Goal: Information Seeking & Learning: Learn about a topic

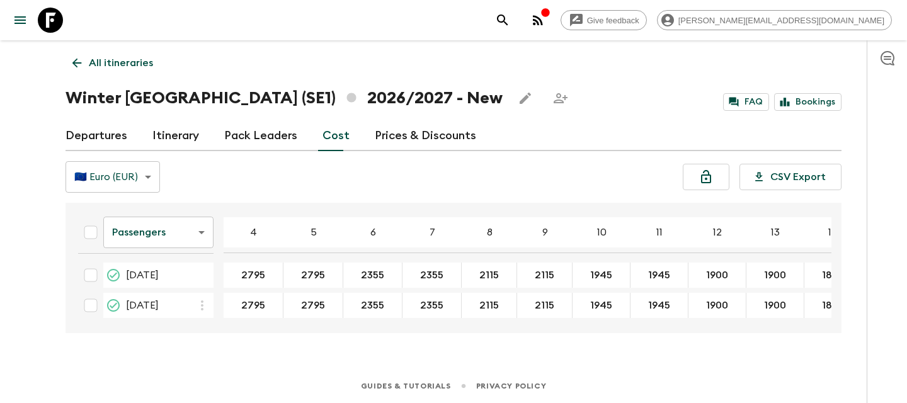
scroll to position [63, 0]
click at [89, 60] on p "All itineraries" at bounding box center [121, 62] width 64 height 15
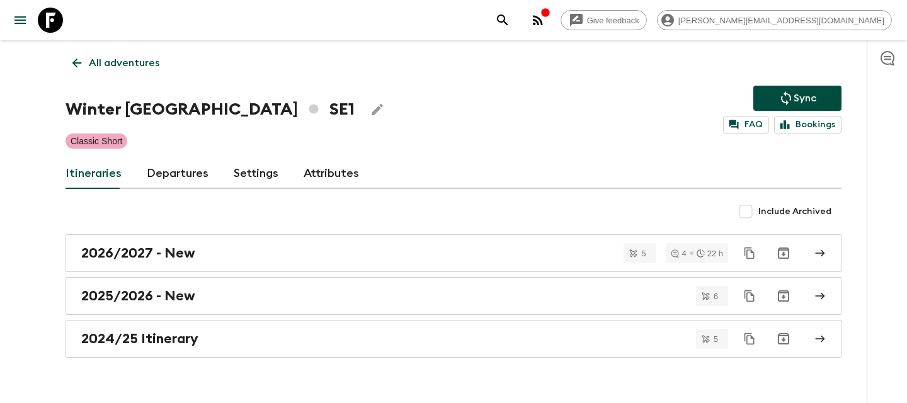
click at [89, 60] on p "All adventures" at bounding box center [124, 62] width 71 height 15
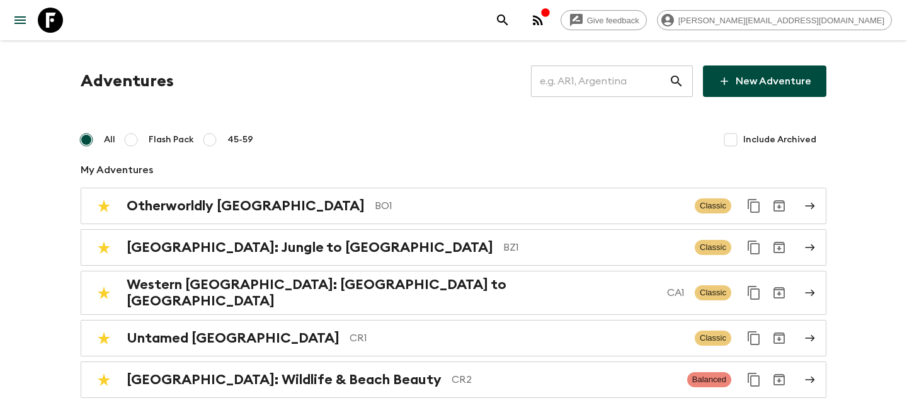
click at [596, 84] on input "text" at bounding box center [600, 81] width 138 height 35
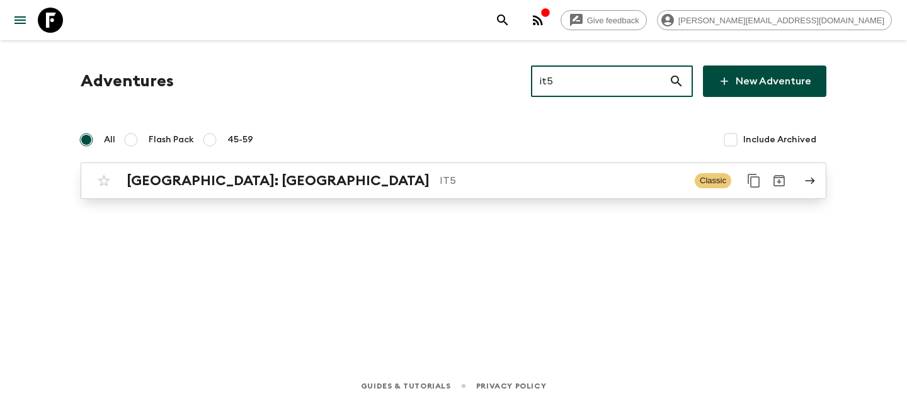
type input "it5"
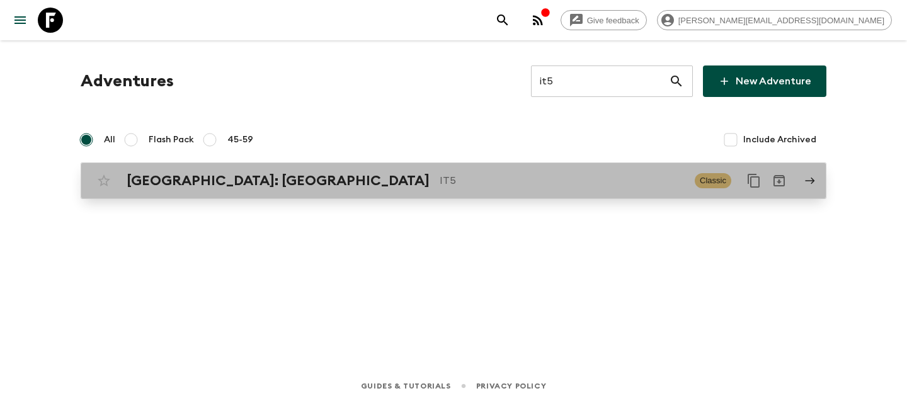
click at [439, 186] on p "IT5" at bounding box center [561, 180] width 245 height 15
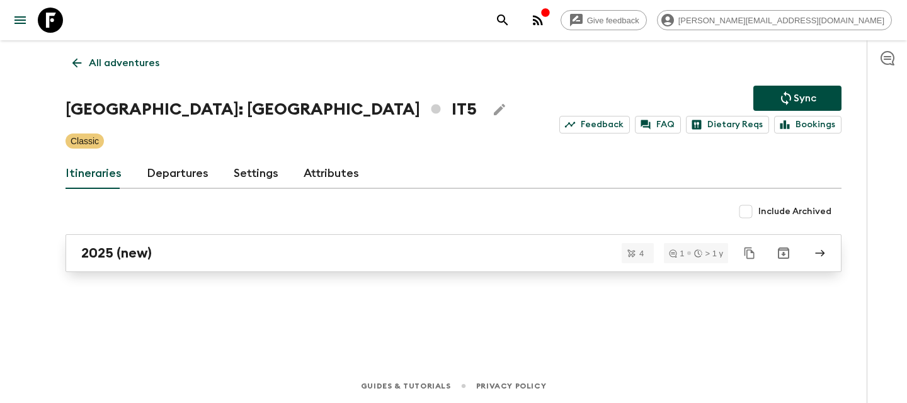
click at [233, 246] on div "2025 (new)" at bounding box center [441, 253] width 720 height 16
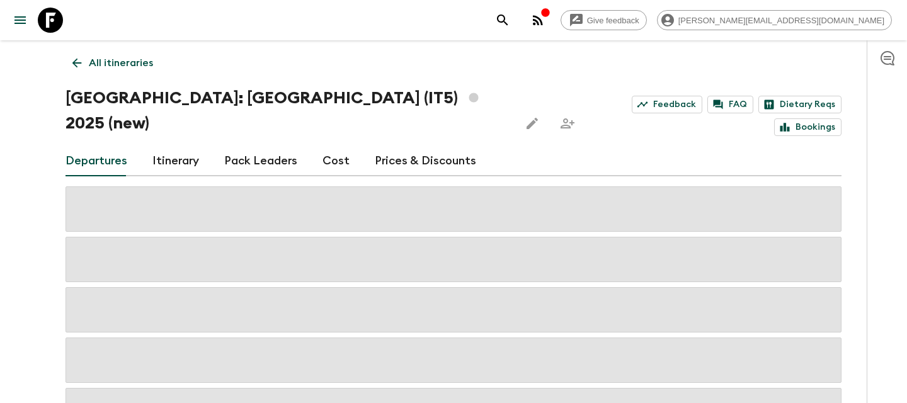
click at [323, 146] on link "Cost" at bounding box center [335, 161] width 27 height 30
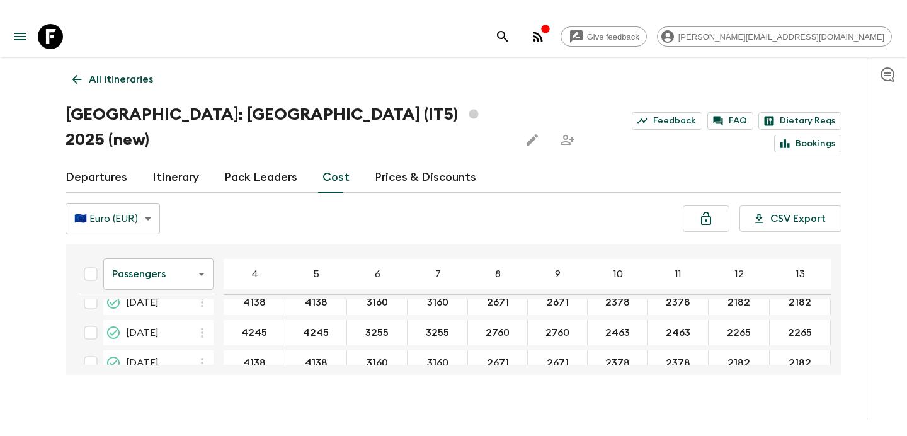
scroll to position [186, 0]
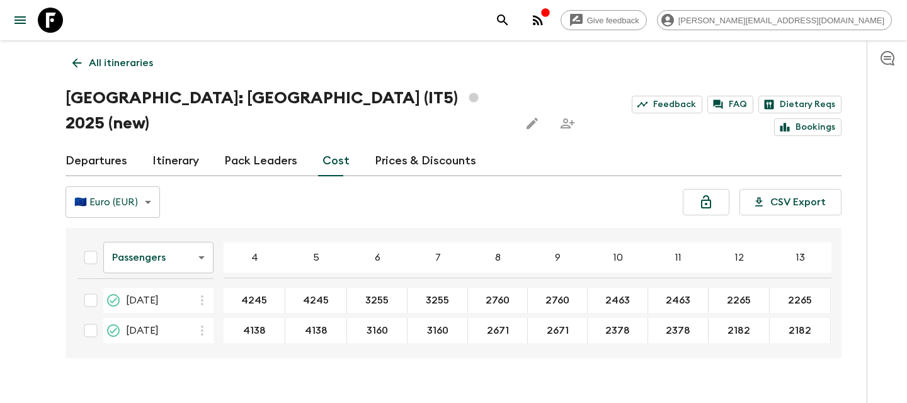
click at [135, 58] on p "All itineraries" at bounding box center [121, 62] width 64 height 15
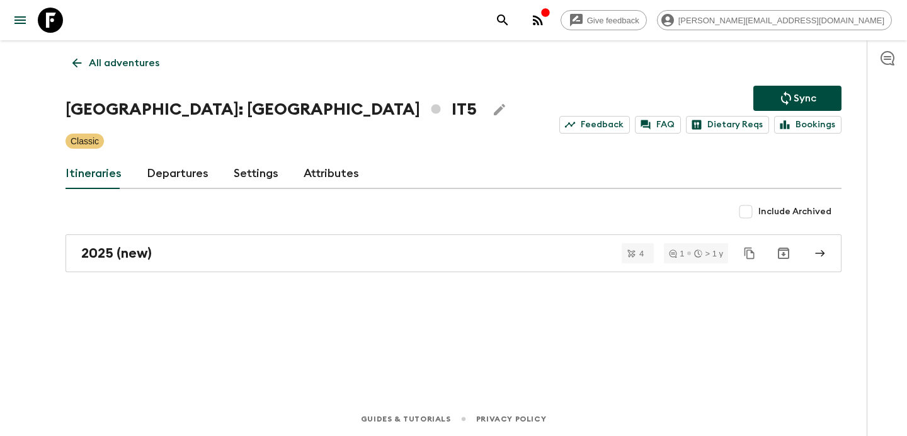
click at [129, 54] on link "All adventures" at bounding box center [115, 62] width 101 height 25
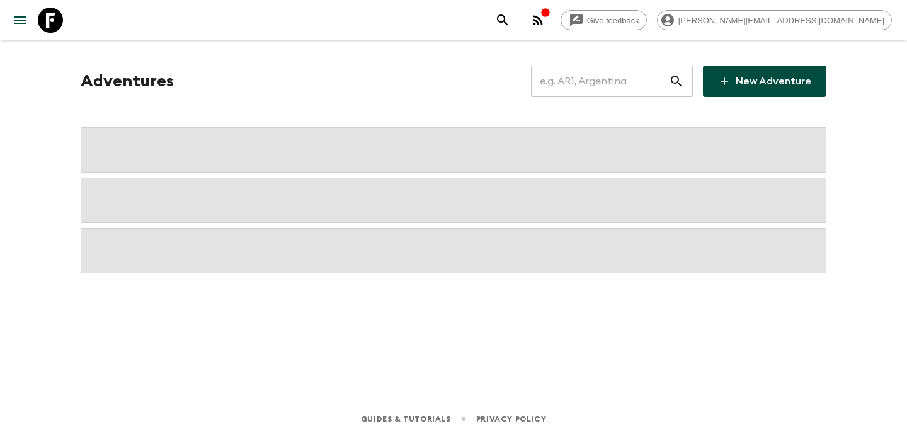
click at [605, 75] on input "text" at bounding box center [600, 81] width 138 height 35
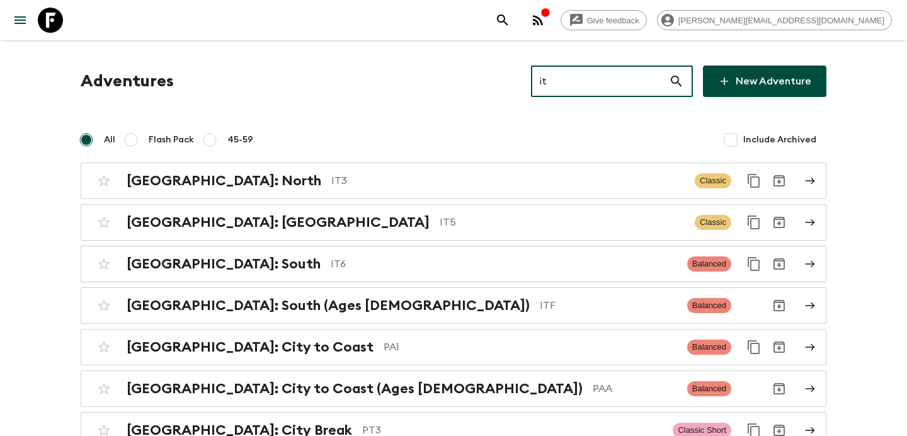
type input "it6"
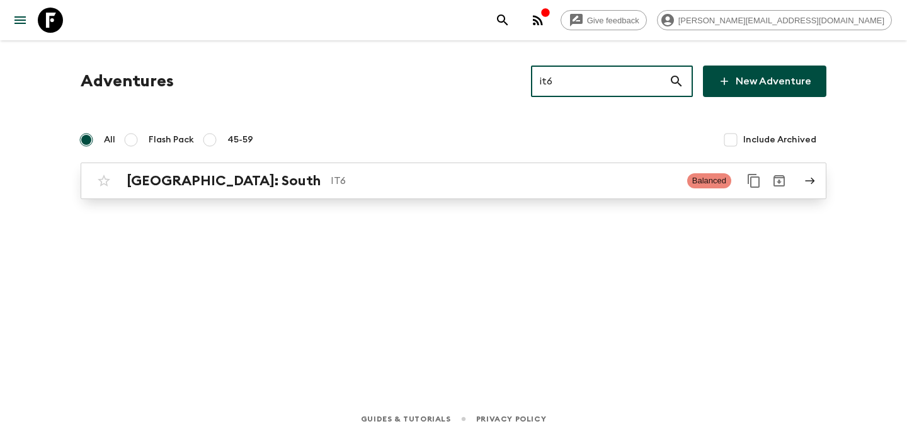
click at [423, 163] on link "[GEOGRAPHIC_DATA]: South IT6 Balanced" at bounding box center [453, 180] width 745 height 37
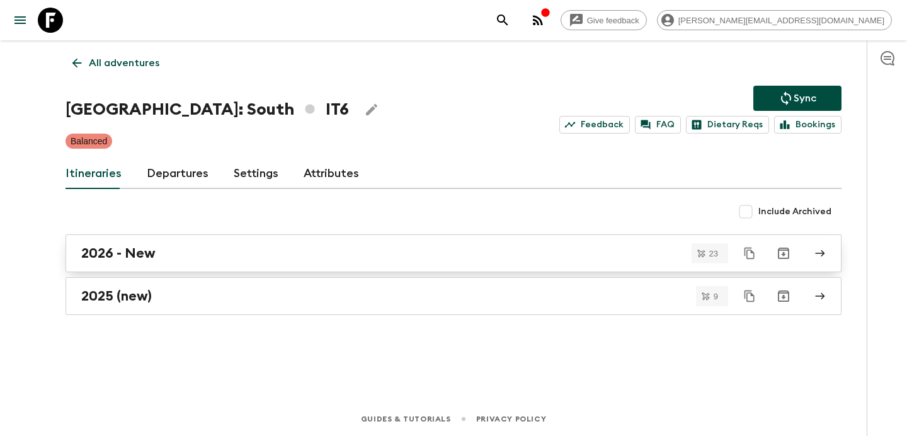
click at [199, 259] on div "2026 - New" at bounding box center [441, 253] width 720 height 16
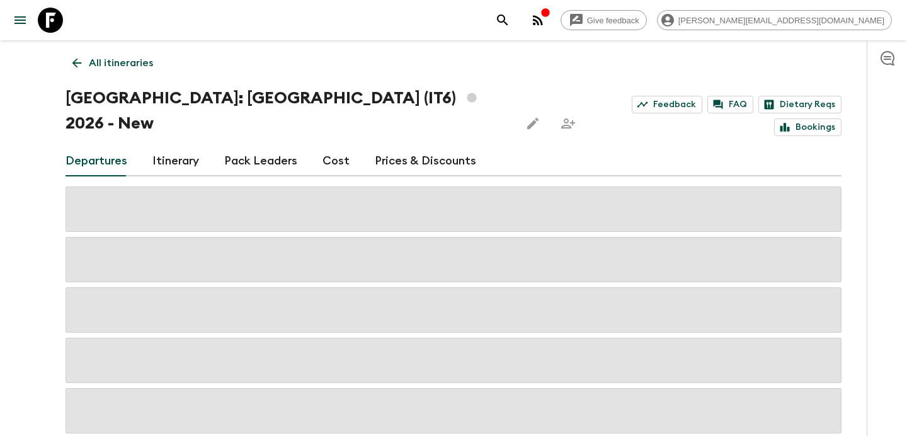
click at [322, 146] on link "Cost" at bounding box center [335, 161] width 27 height 30
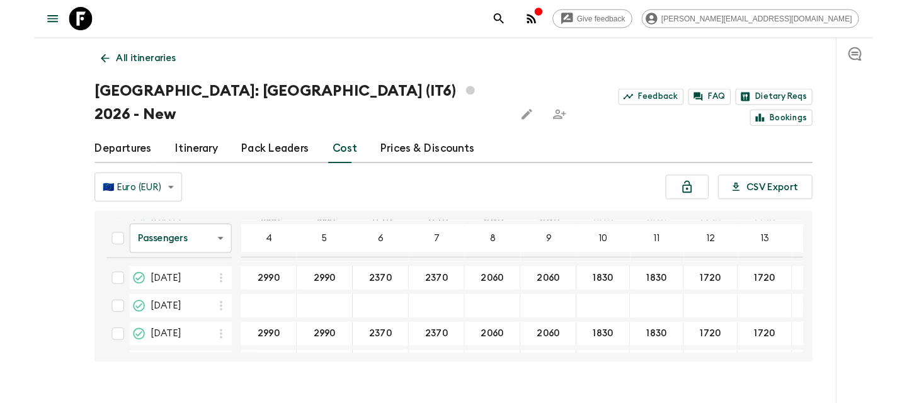
scroll to position [426, 0]
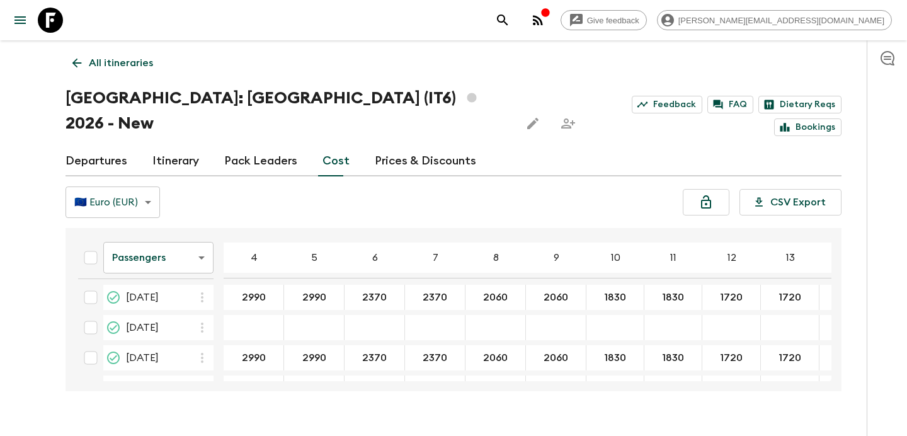
click at [121, 64] on p "All itineraries" at bounding box center [121, 62] width 64 height 15
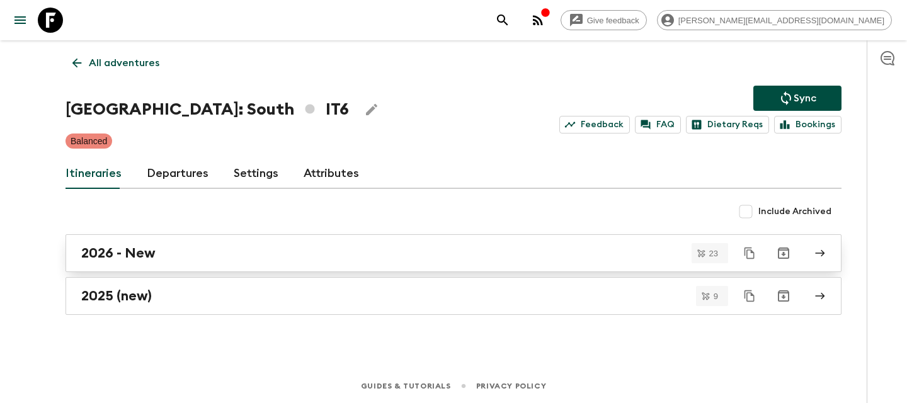
click at [269, 246] on div "2026 - New" at bounding box center [441, 253] width 720 height 16
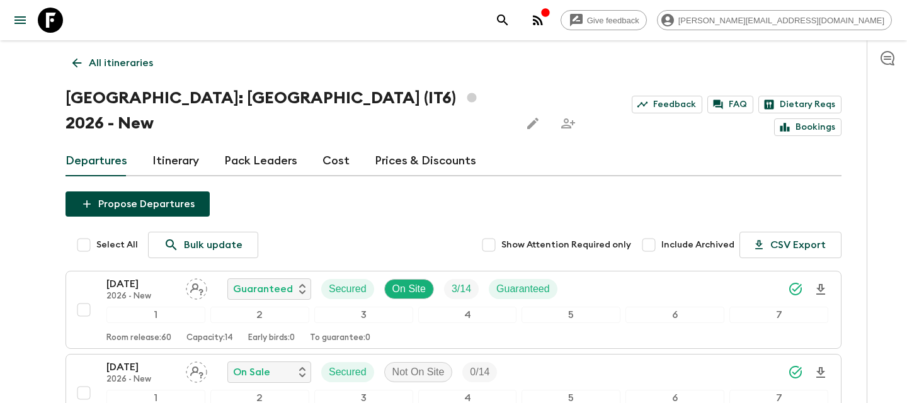
click at [113, 59] on p "All itineraries" at bounding box center [121, 62] width 64 height 15
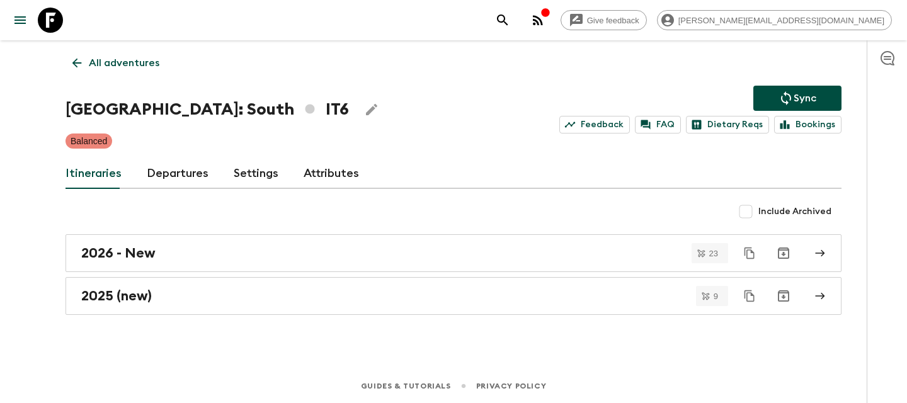
click at [113, 59] on p "All adventures" at bounding box center [124, 62] width 71 height 15
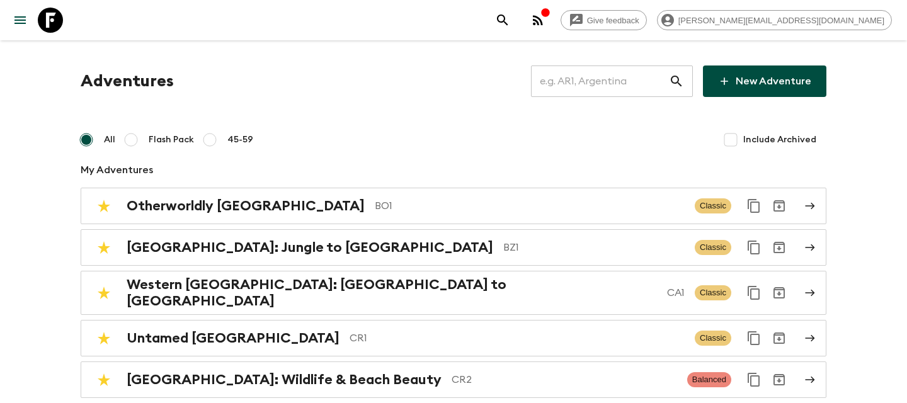
click at [604, 80] on input "text" at bounding box center [600, 81] width 138 height 35
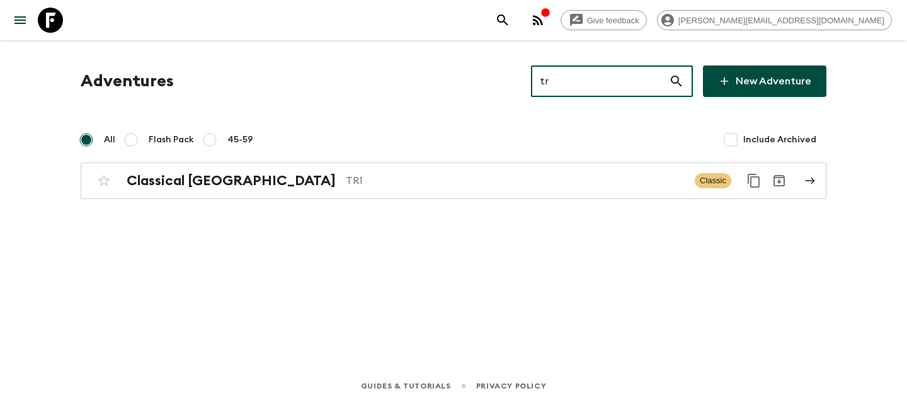
type input "tr1"
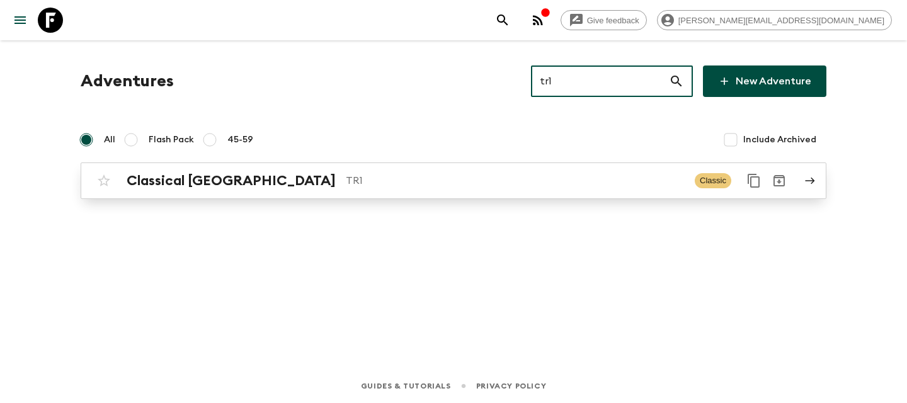
click at [547, 185] on p "TR1" at bounding box center [515, 180] width 339 height 15
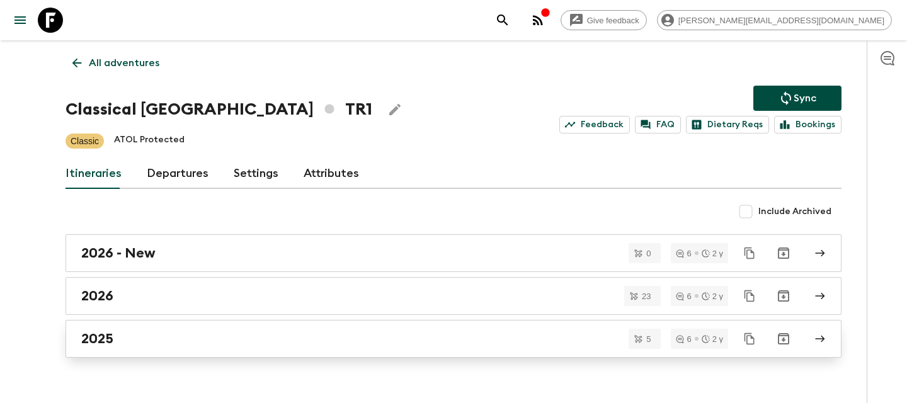
click at [385, 339] on div "2025" at bounding box center [441, 339] width 720 height 16
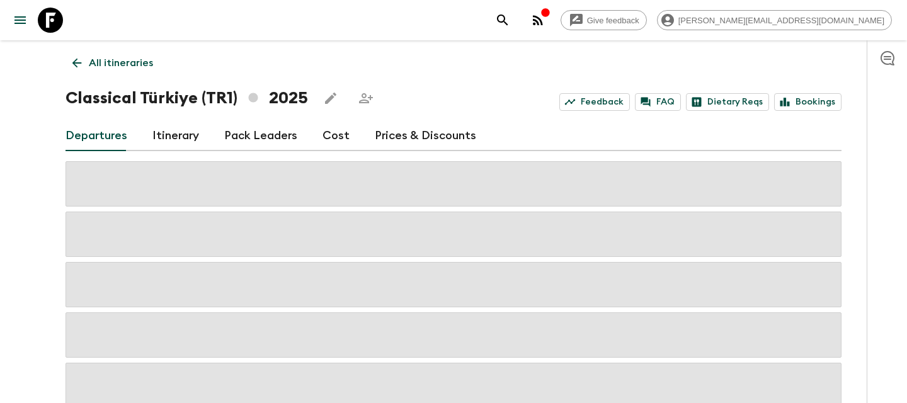
click at [174, 140] on link "Itinerary" at bounding box center [175, 136] width 47 height 30
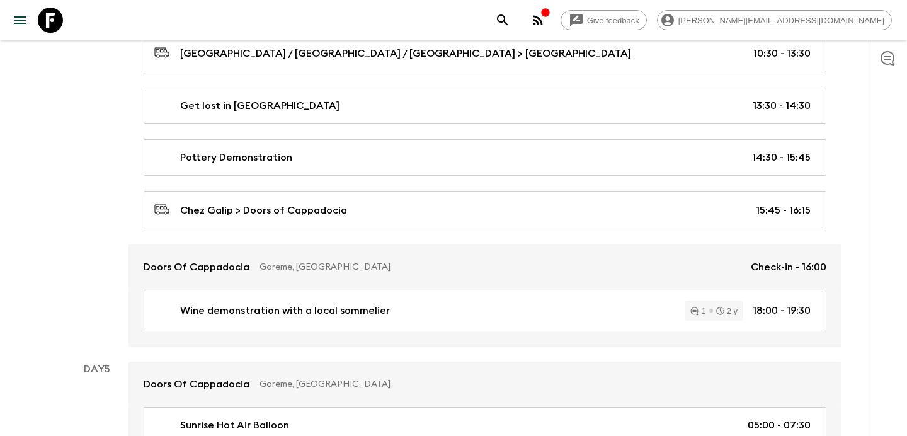
scroll to position [1376, 0]
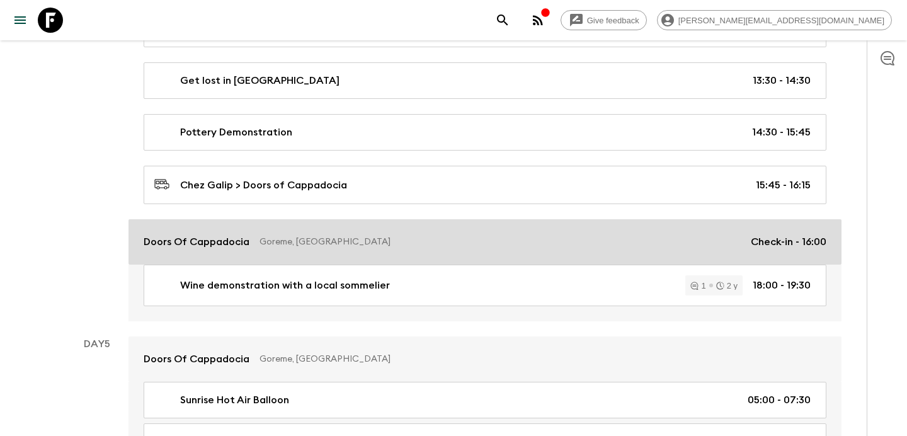
click at [455, 240] on p "Goreme, [GEOGRAPHIC_DATA]" at bounding box center [499, 241] width 481 height 13
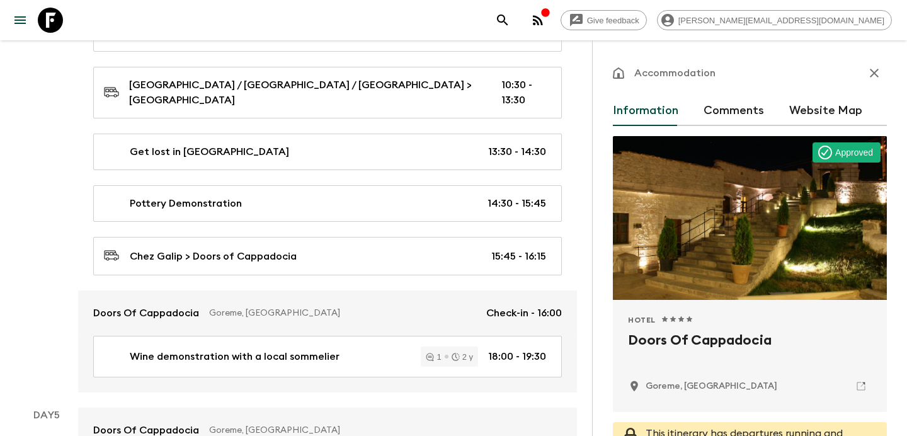
click at [873, 71] on icon "button" at bounding box center [873, 72] width 15 height 15
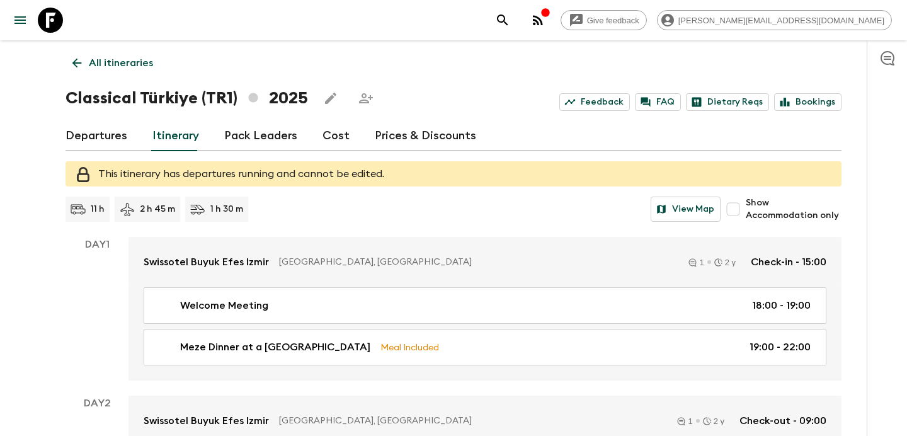
click at [120, 140] on link "Departures" at bounding box center [96, 136] width 62 height 30
